Goal: Information Seeking & Learning: Learn about a topic

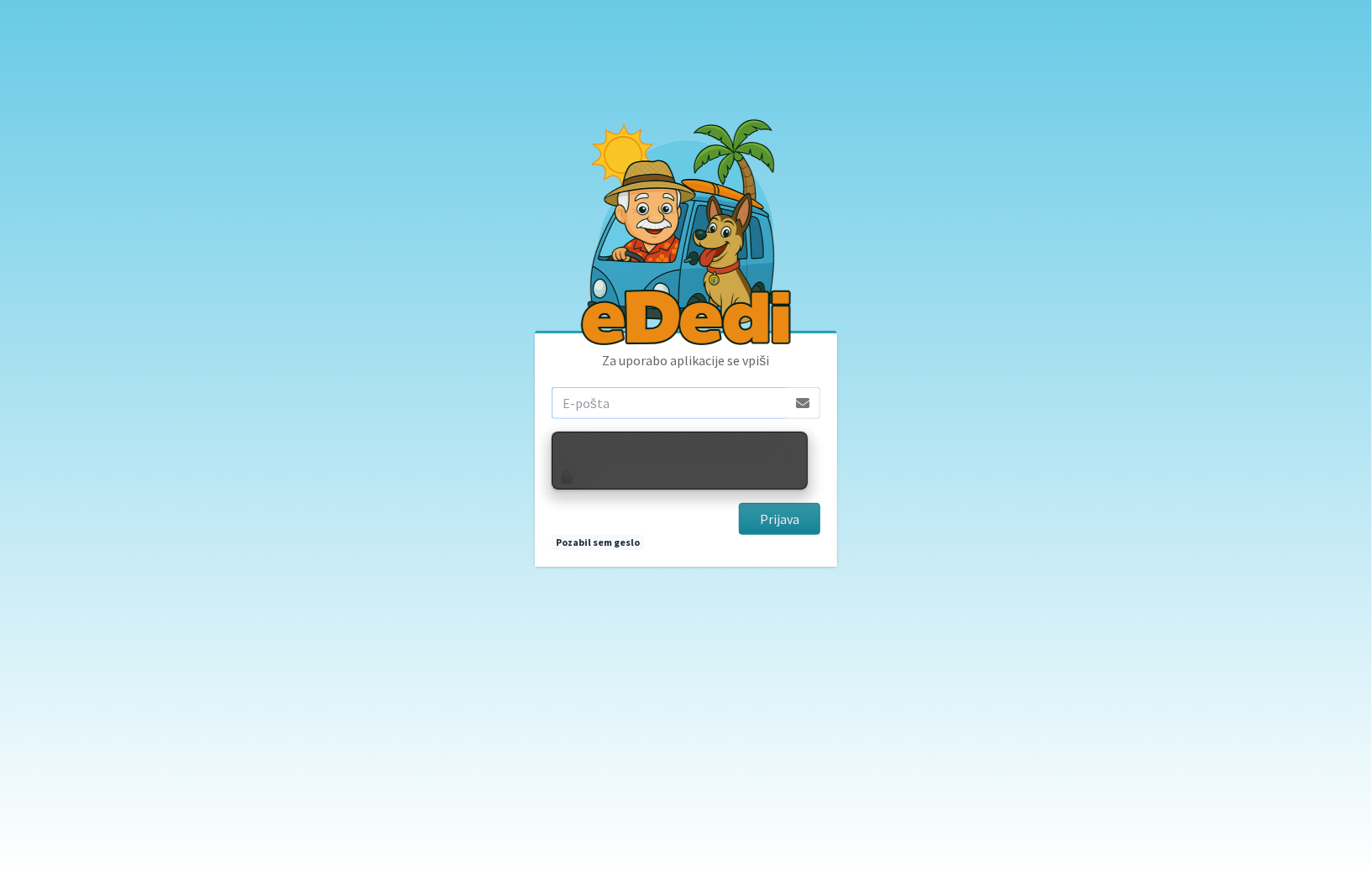
type input "[EMAIL_ADDRESS][DOMAIN_NAME]"
click at [782, 503] on button "Prijava" at bounding box center [780, 519] width 81 height 32
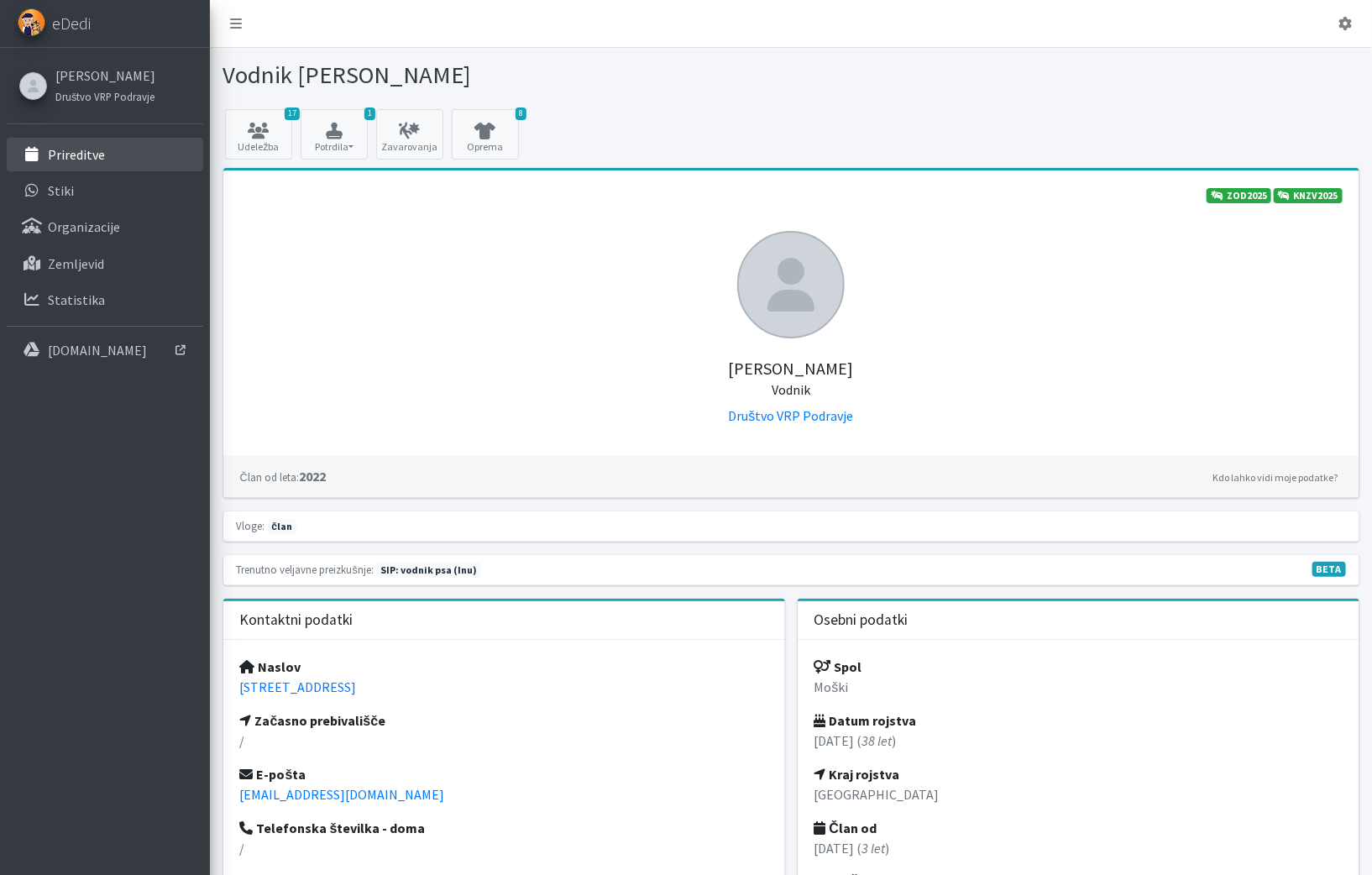
click at [60, 158] on p "Prireditve" at bounding box center [76, 155] width 57 height 17
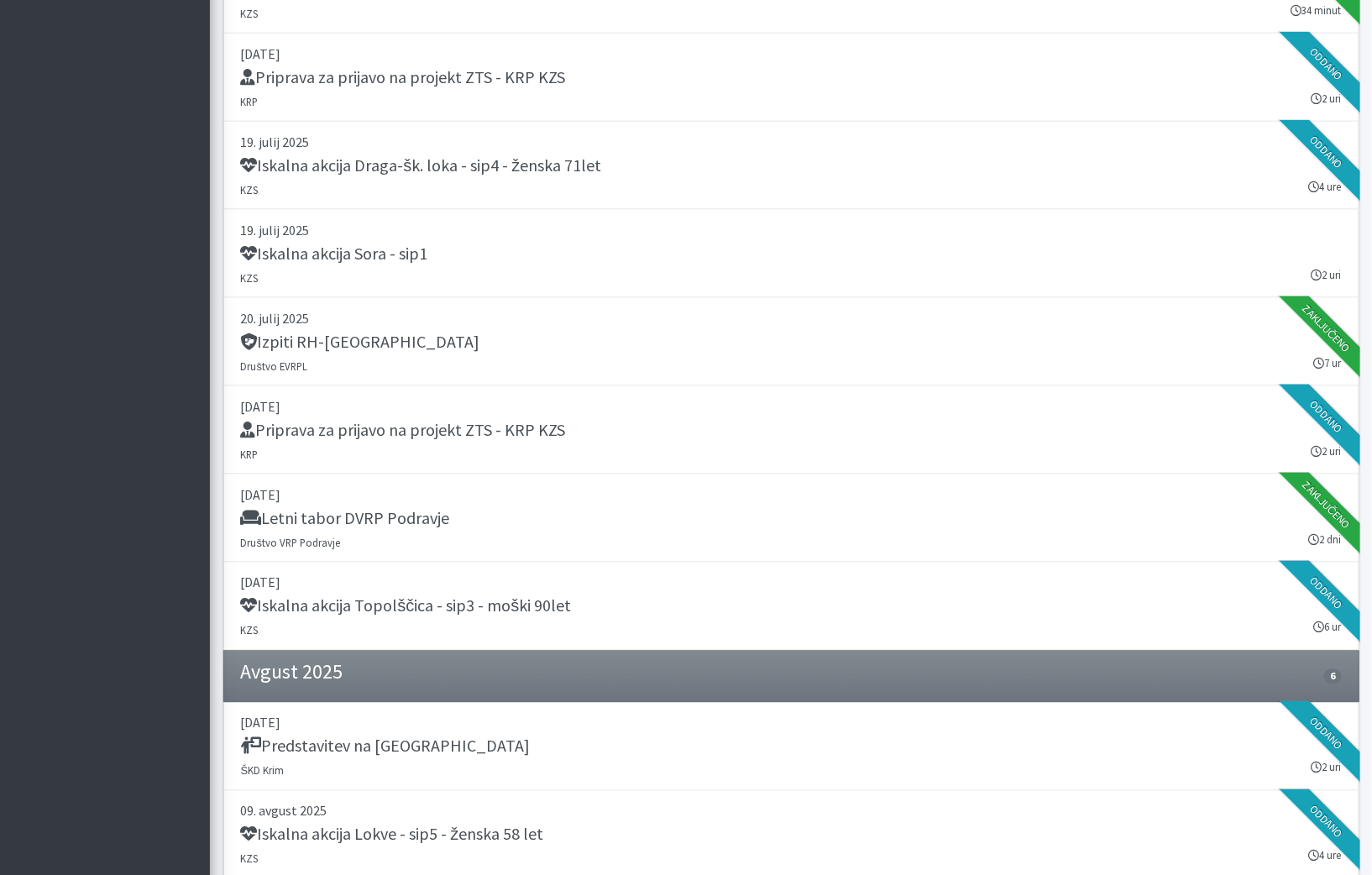
scroll to position [546, 0]
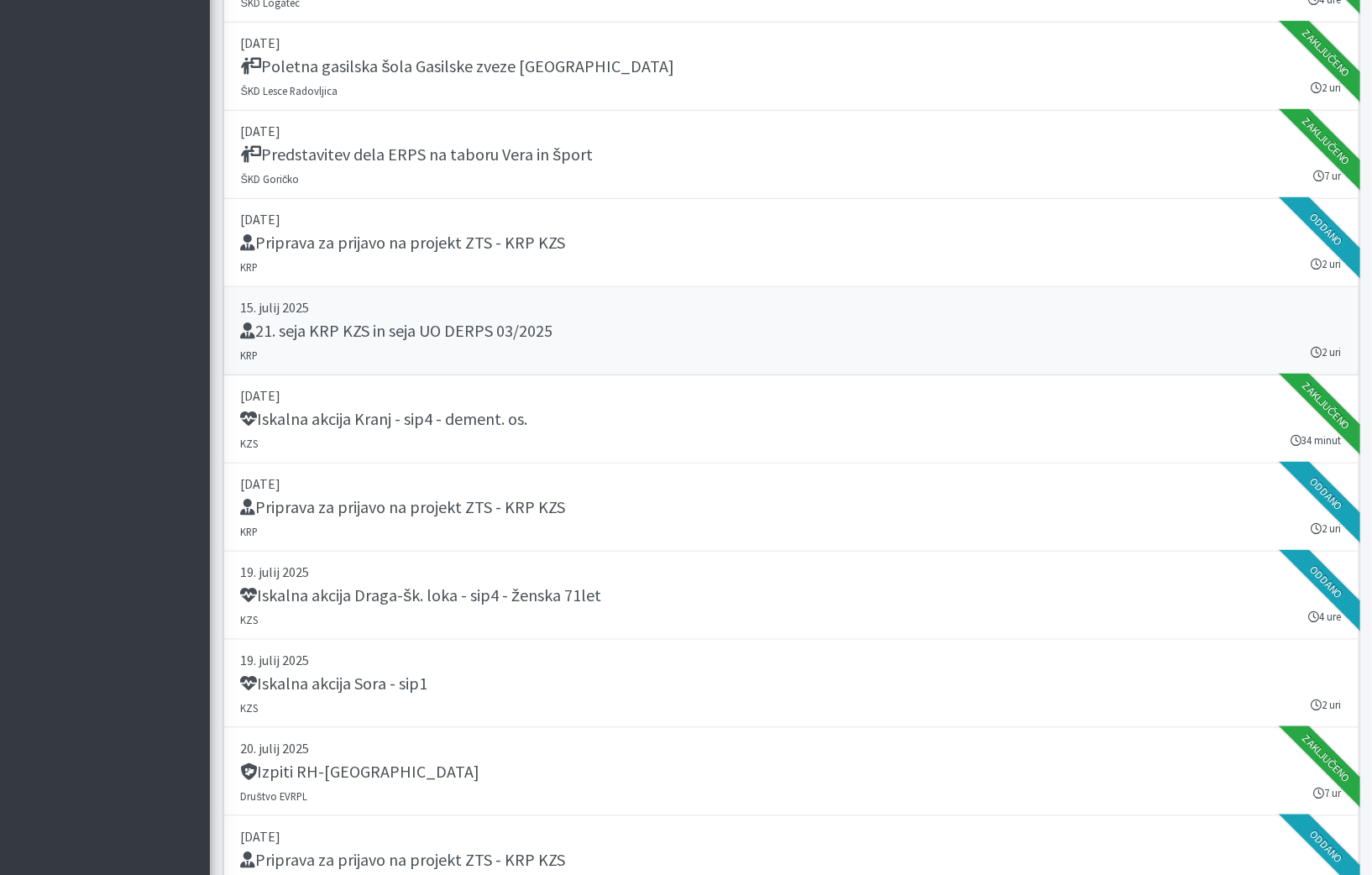
click at [704, 345] on link "15. julij 2025 21. seja KRP KZS in seja UO DERPS 03/2025 KRP 2 uri" at bounding box center [792, 331] width 1136 height 88
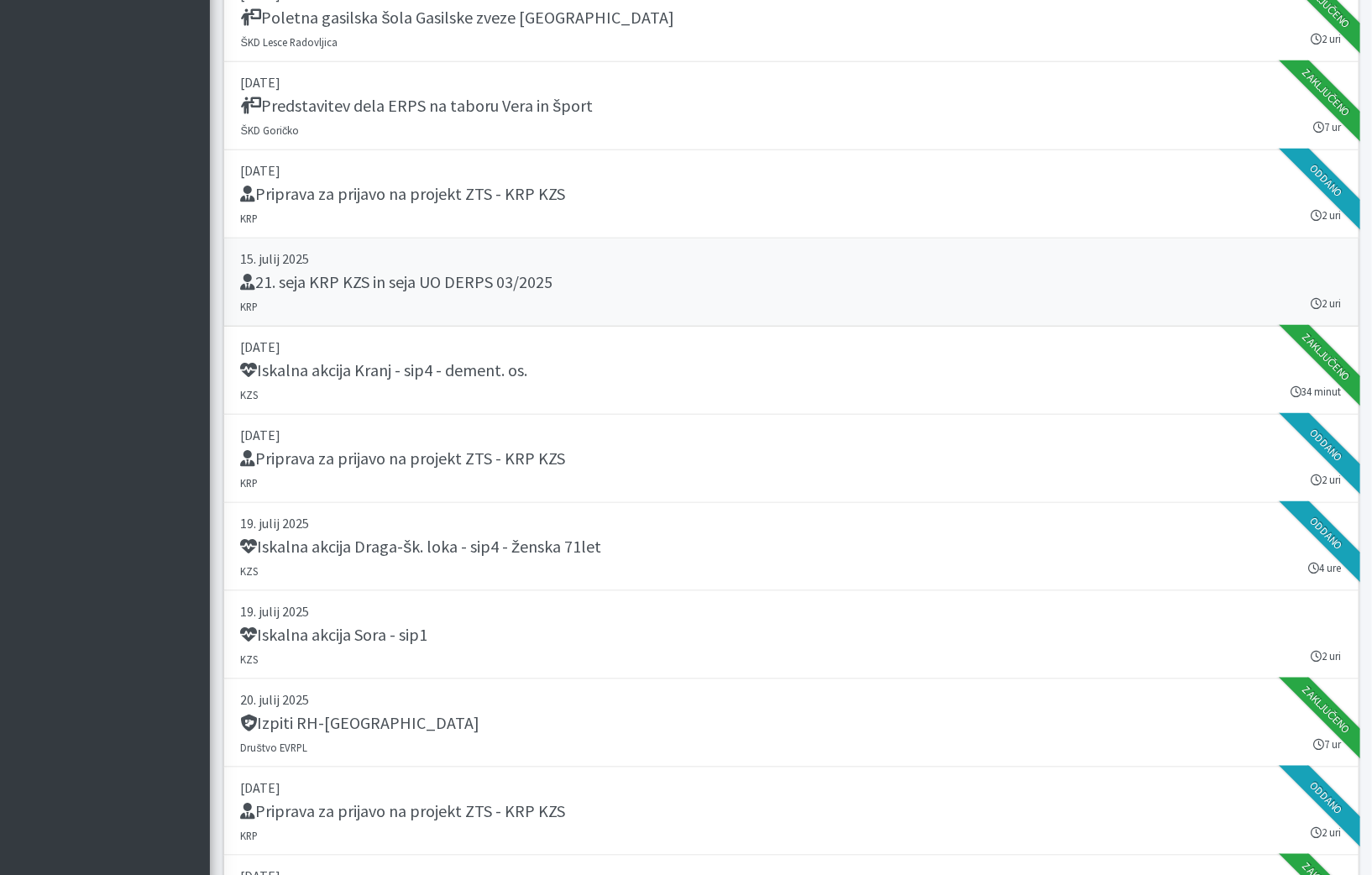
scroll to position [787, 0]
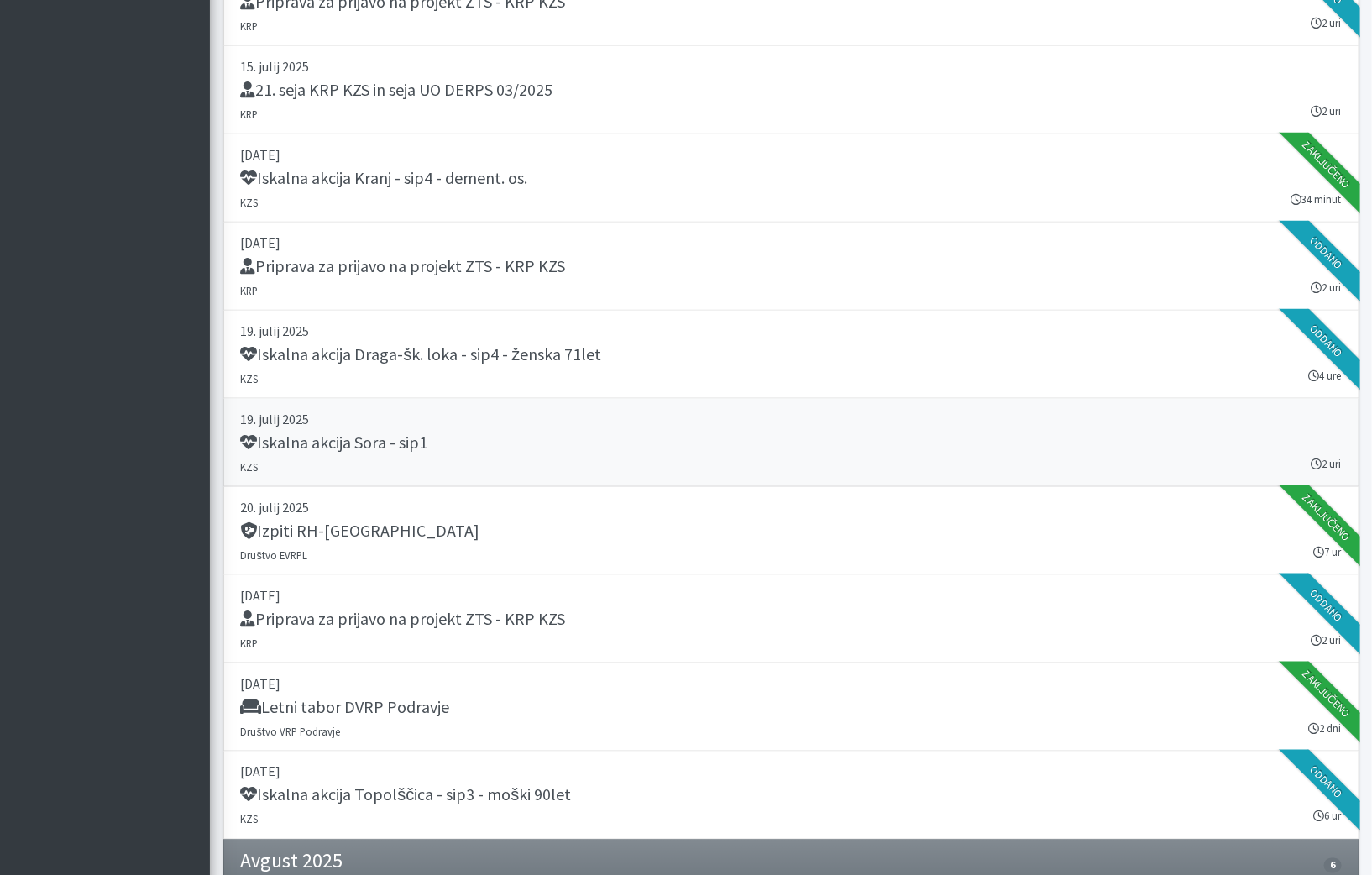
click at [678, 409] on p "19. julij 2025" at bounding box center [791, 419] width 1101 height 20
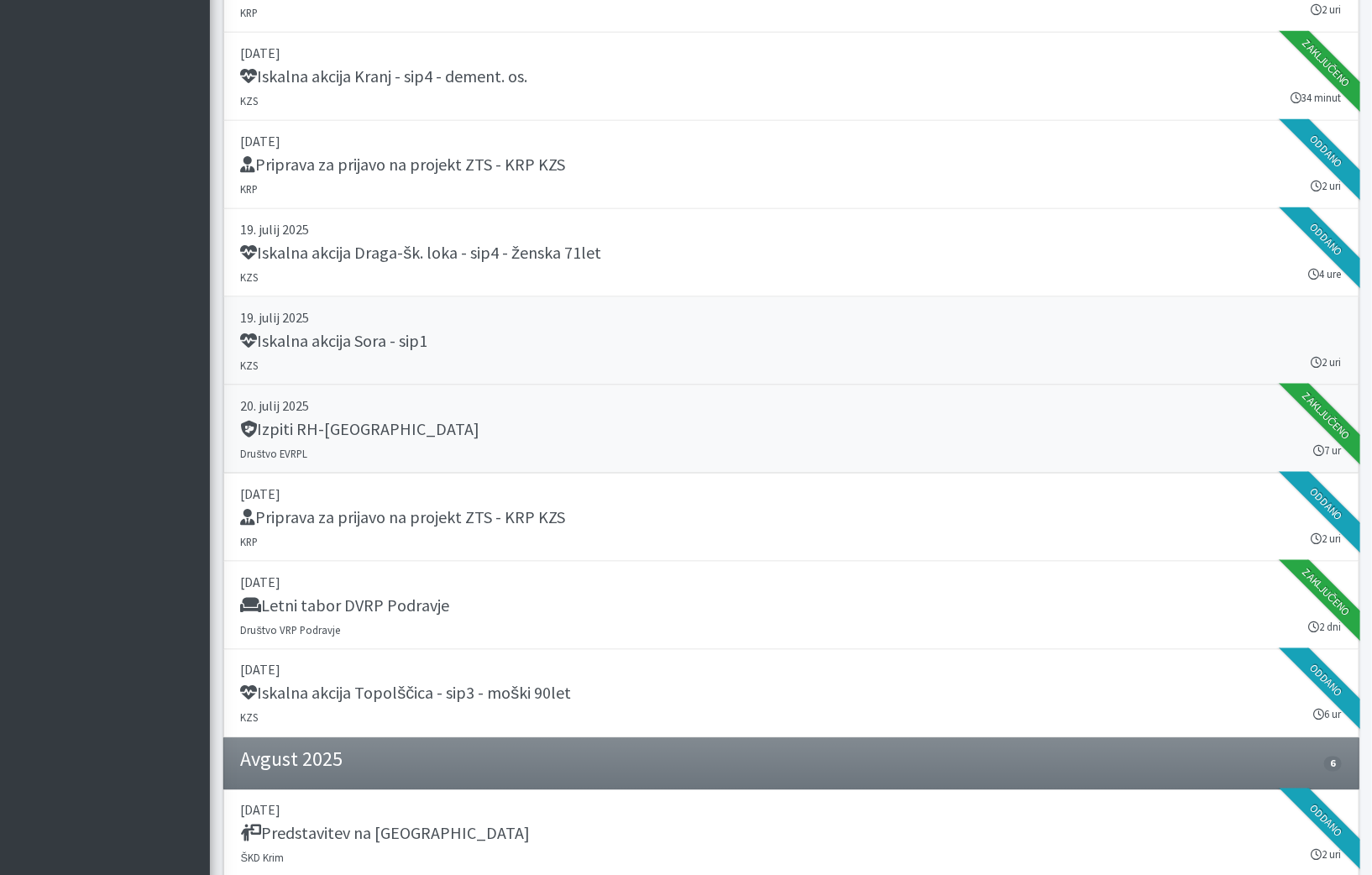
scroll to position [892, 0]
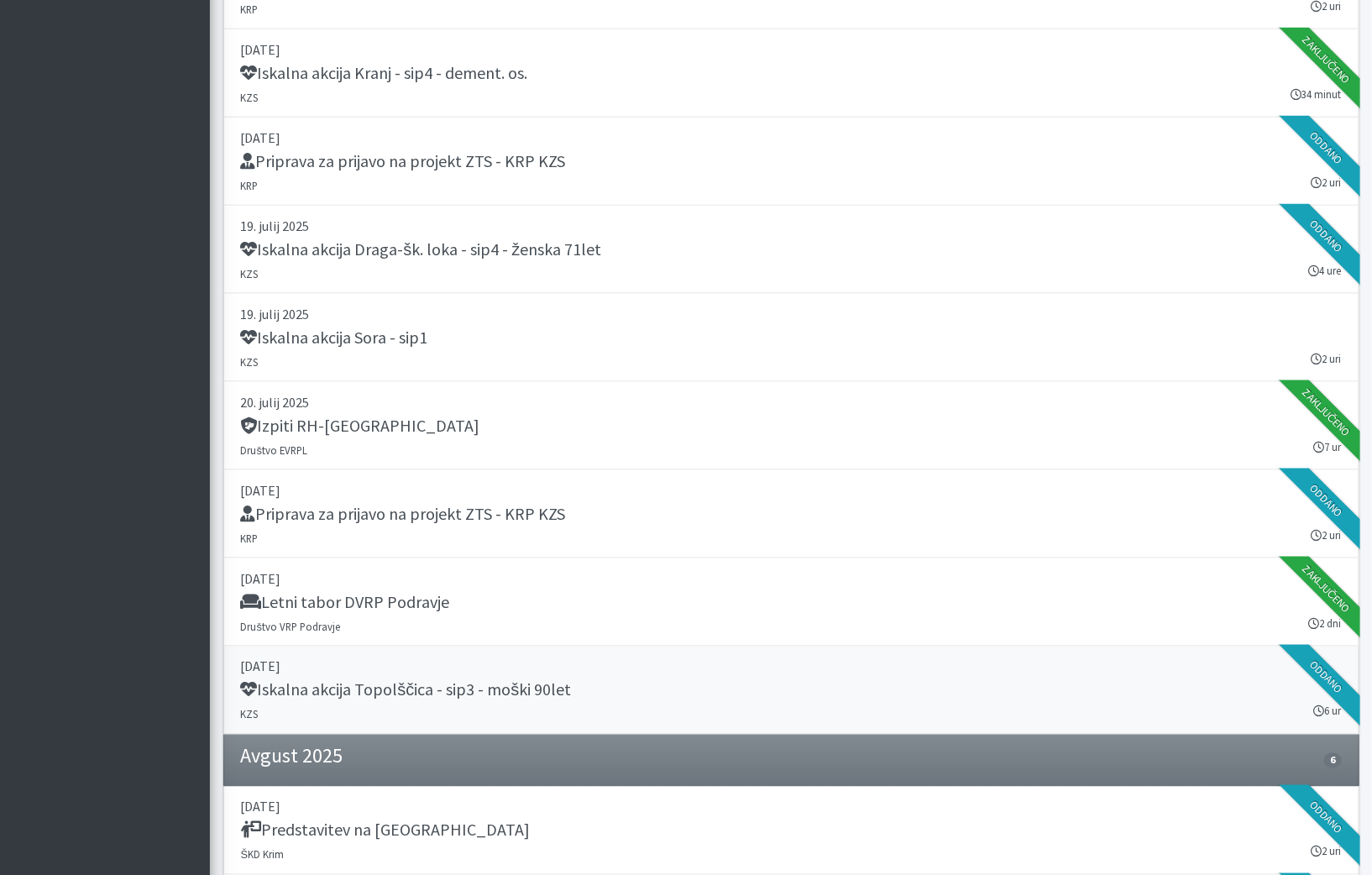
click at [681, 681] on div "Iskalna akcija Topolščica - sip3 - moški 90let" at bounding box center [791, 693] width 1101 height 24
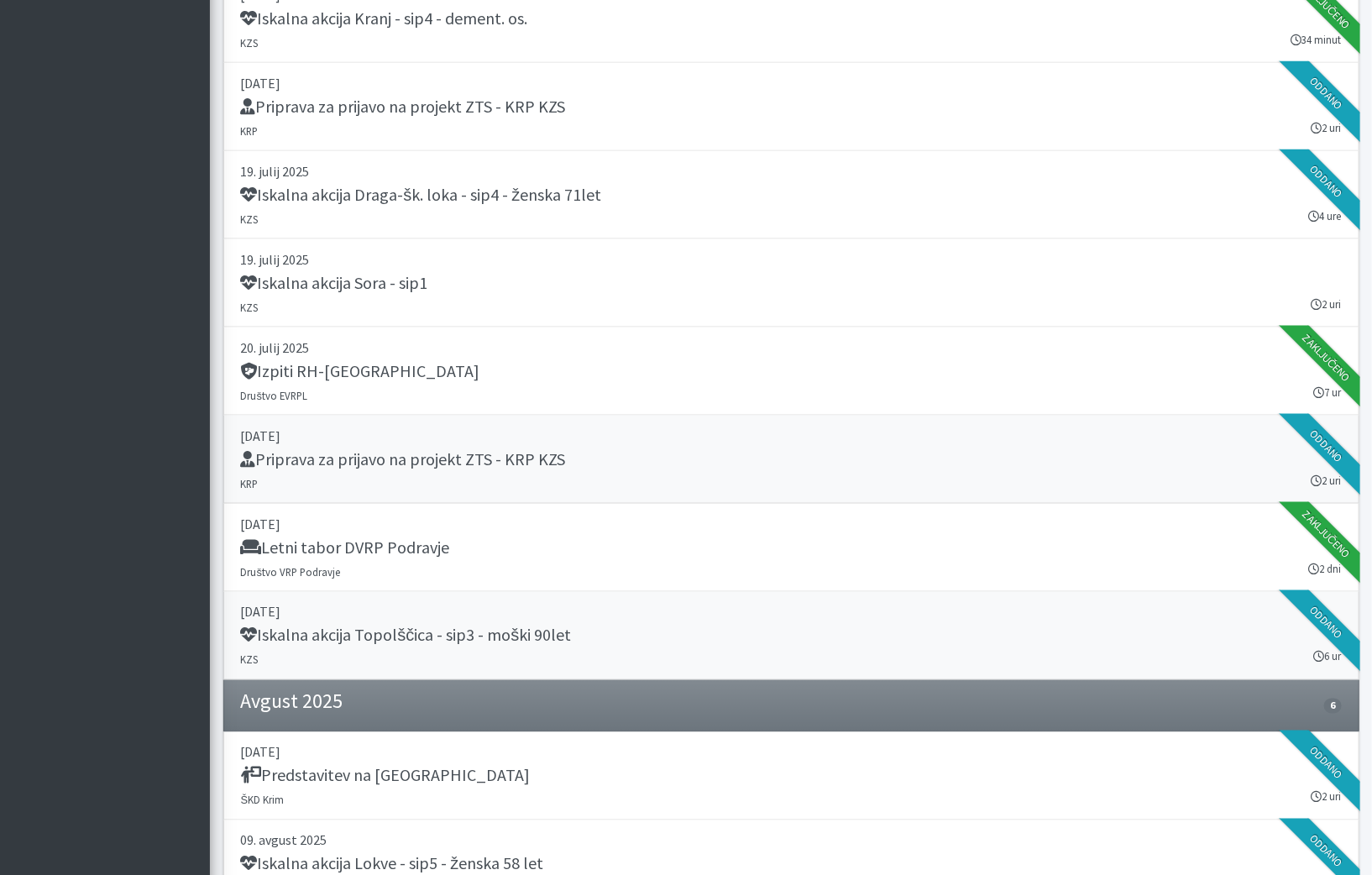
scroll to position [1418, 0]
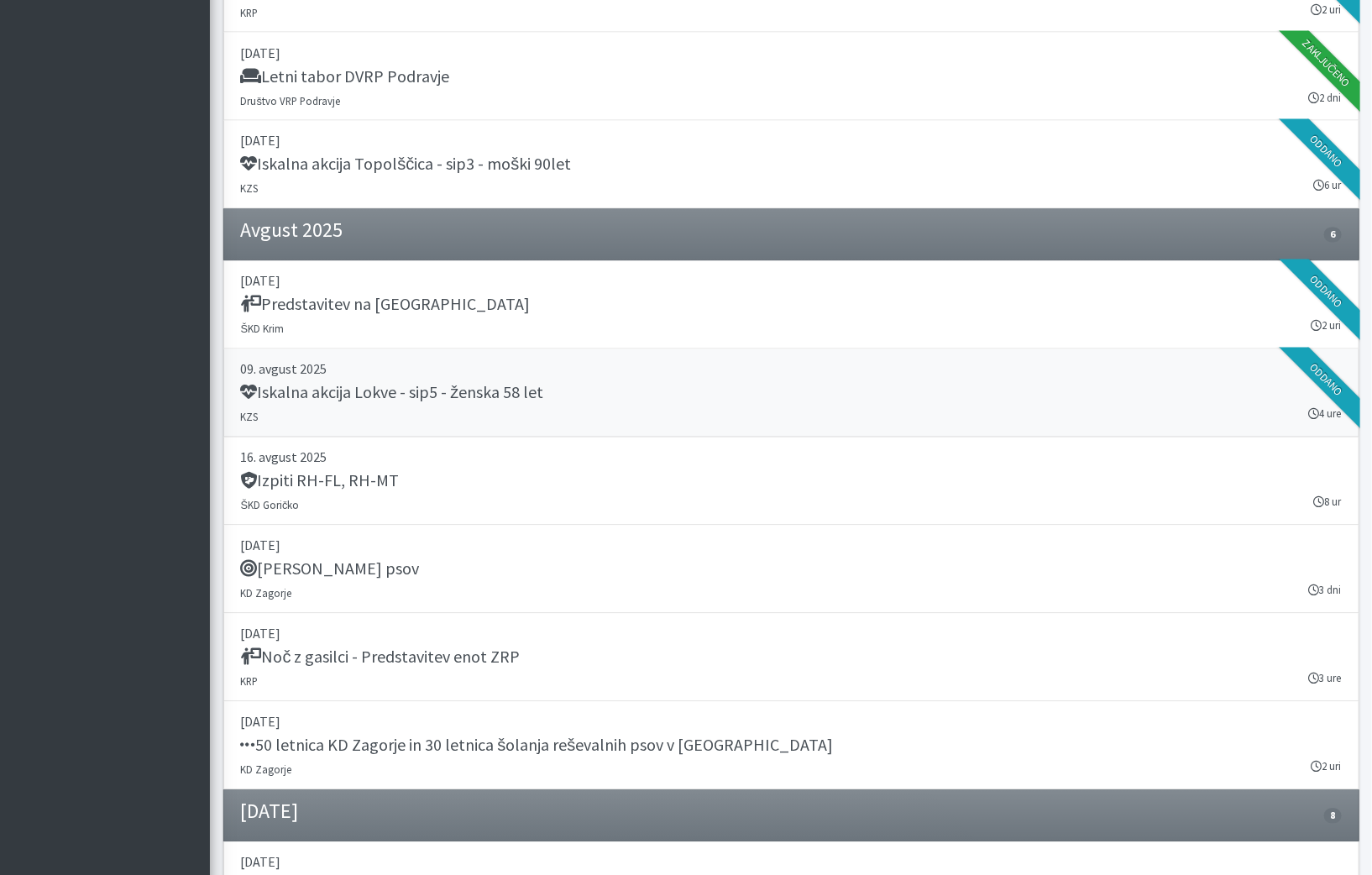
click at [825, 400] on link "09. avgust 2025 Iskalna akcija Lokve - sip5 - ženska 58 let KZS 4 ure Oddano" at bounding box center [792, 393] width 1136 height 88
click at [864, 492] on link "16. avgust 2025 Izpiti RH-FL, RH-MT ŠKD Goričko 8 ur" at bounding box center [792, 482] width 1136 height 88
